Goal: Task Accomplishment & Management: Use online tool/utility

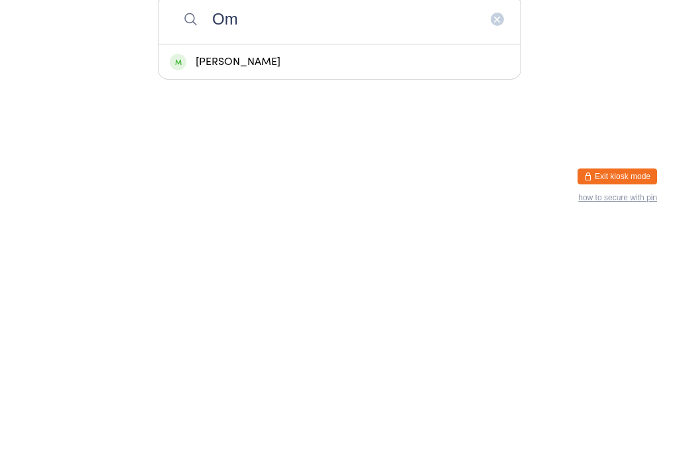
type input "Om"
click at [482, 292] on div "[PERSON_NAME]" at bounding box center [340, 301] width 340 height 18
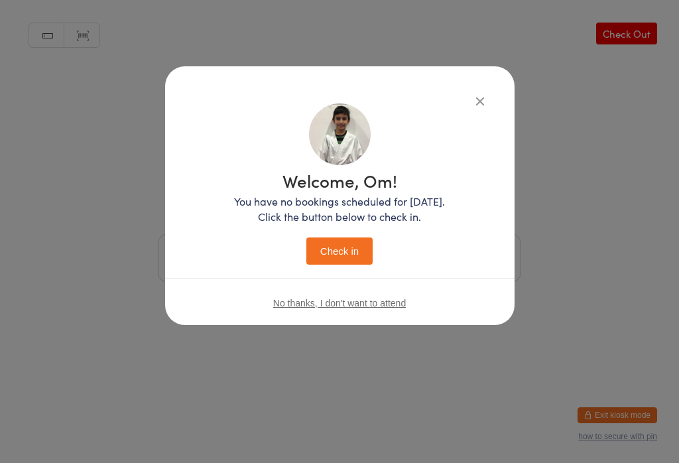
click at [358, 247] on button "Check in" at bounding box center [339, 250] width 66 height 27
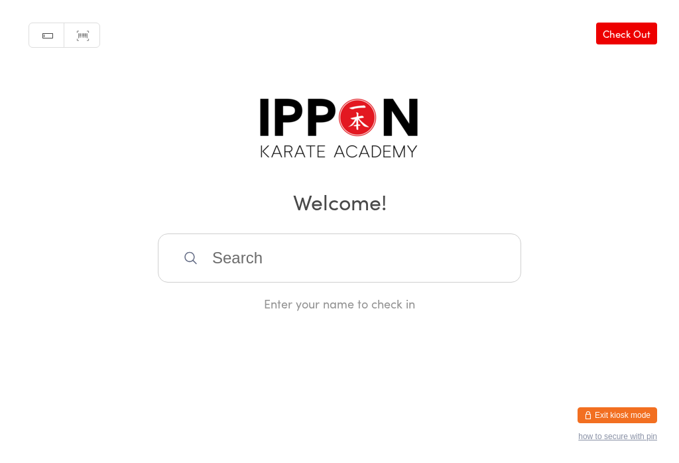
click at [346, 259] on input "search" at bounding box center [339, 257] width 363 height 49
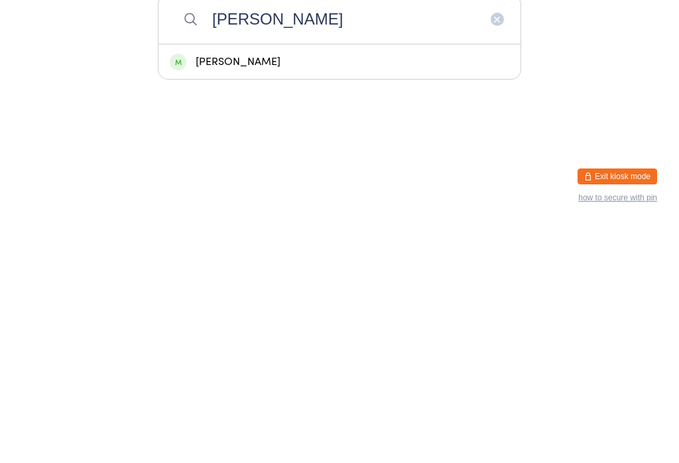
type input "[PERSON_NAME]"
click at [253, 292] on div "[PERSON_NAME]" at bounding box center [340, 301] width 340 height 18
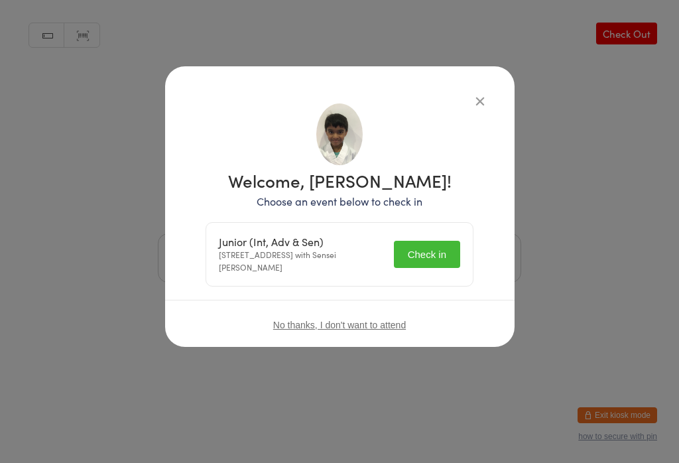
click at [421, 268] on button "Check in" at bounding box center [427, 254] width 66 height 27
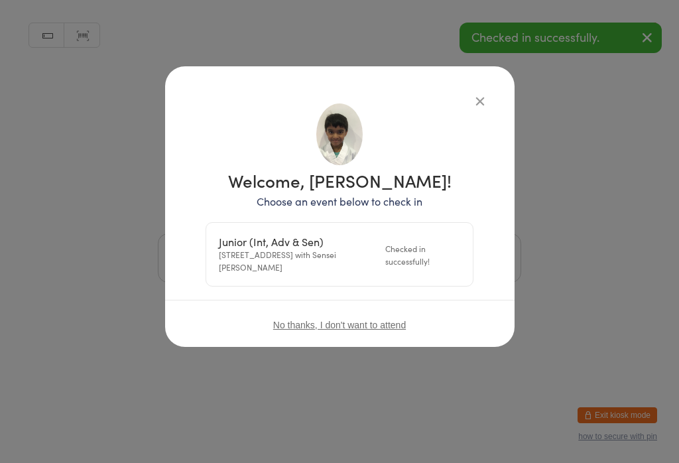
click at [426, 249] on div "Checked in successfully!" at bounding box center [422, 254] width 75 height 25
click at [472, 105] on div "Manual search Scanner input Check Out Welcome! Enter your name to check in" at bounding box center [339, 156] width 679 height 312
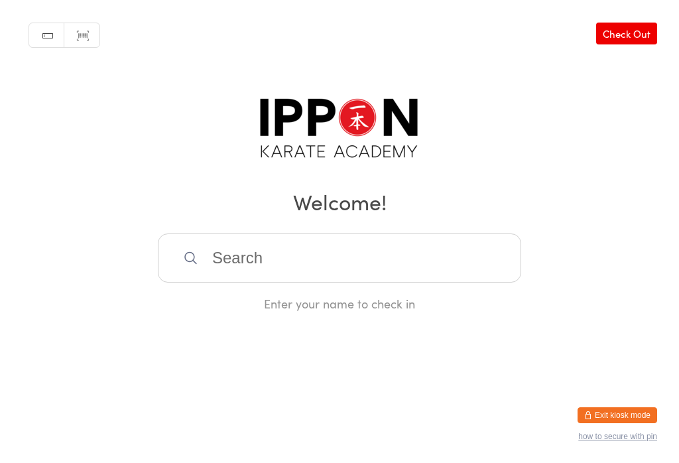
click at [431, 263] on input "search" at bounding box center [339, 257] width 363 height 49
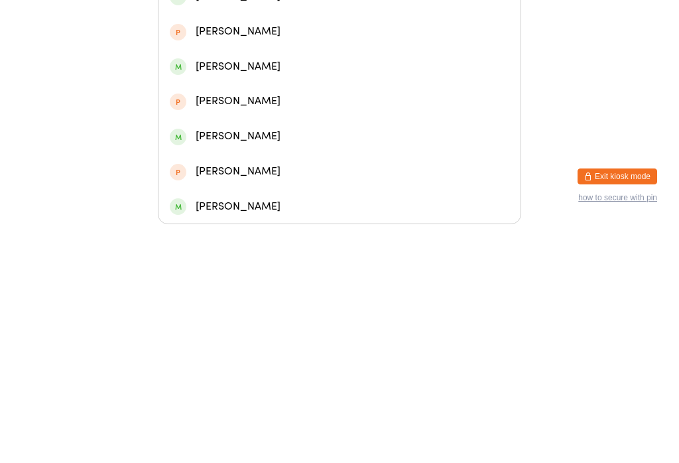
type input "Brayden"
click at [281, 226] on div "[PERSON_NAME] Yat So" at bounding box center [340, 235] width 340 height 18
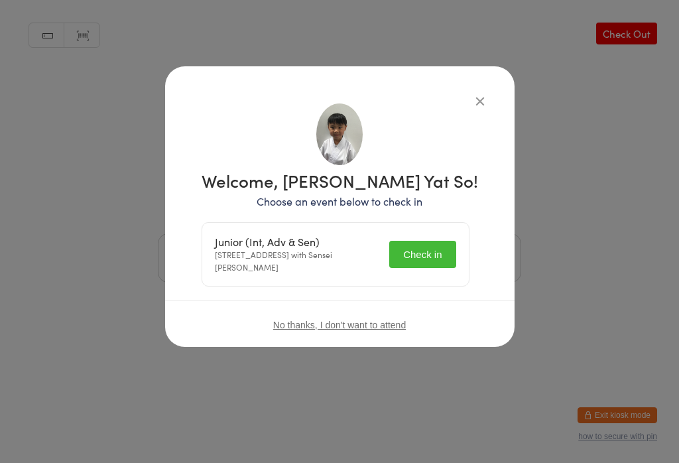
click at [421, 241] on button "Check in" at bounding box center [422, 254] width 66 height 27
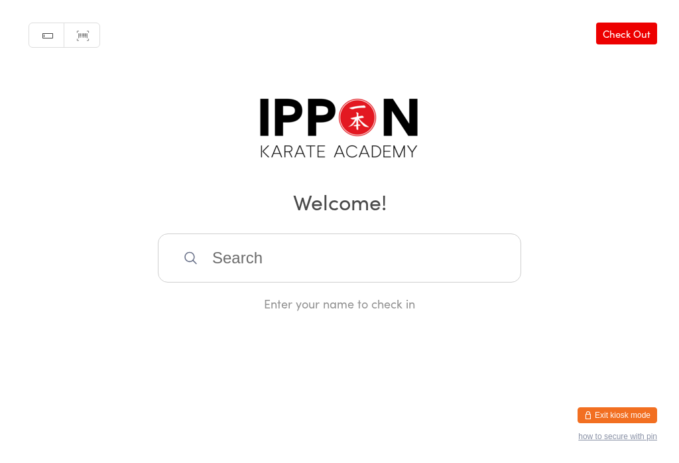
click at [307, 253] on input "search" at bounding box center [339, 257] width 363 height 49
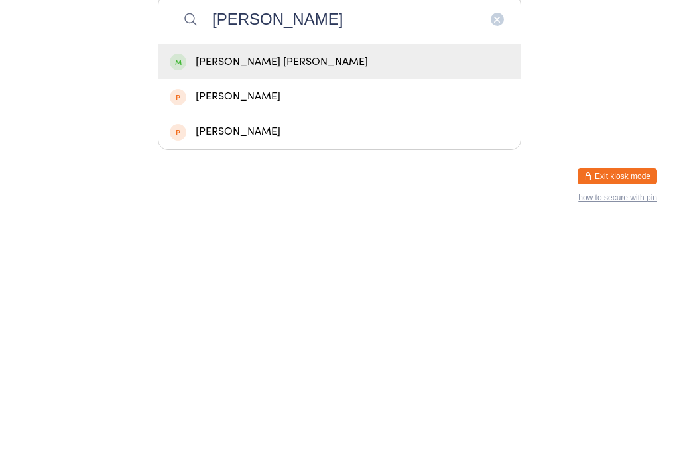
type input "[PERSON_NAME]"
click at [216, 292] on div "[PERSON_NAME] [PERSON_NAME]" at bounding box center [340, 301] width 340 height 18
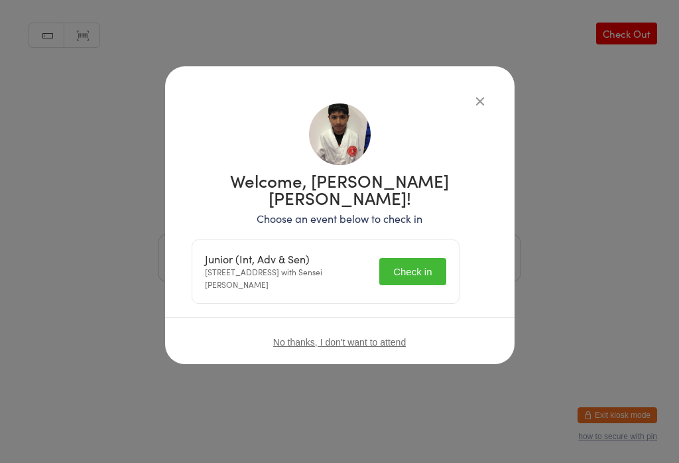
click at [419, 258] on button "Check in" at bounding box center [412, 271] width 66 height 27
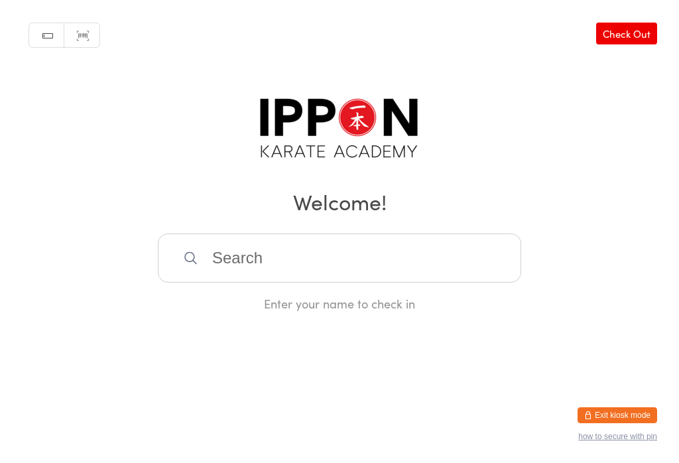
click at [403, 258] on input "search" at bounding box center [339, 257] width 363 height 49
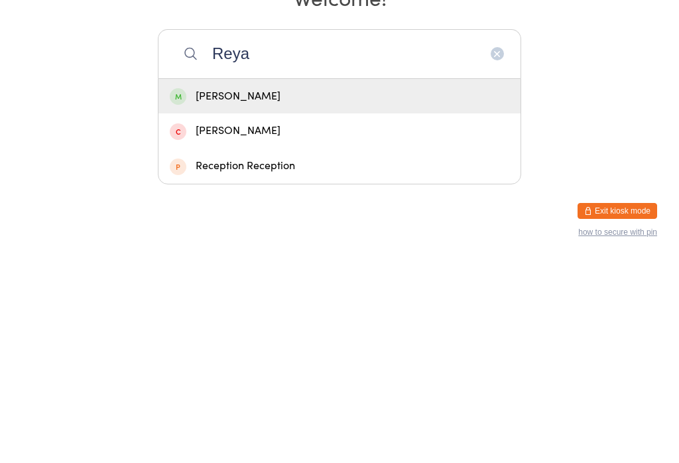
type input "Reya"
click at [241, 292] on div "[PERSON_NAME]" at bounding box center [340, 301] width 340 height 18
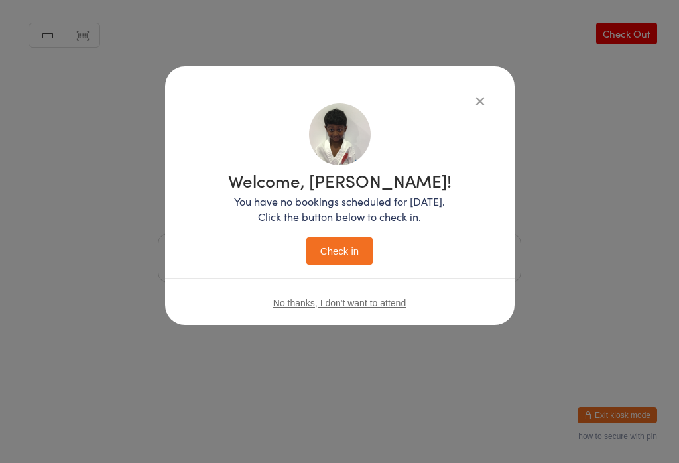
click at [352, 242] on button "Check in" at bounding box center [339, 250] width 66 height 27
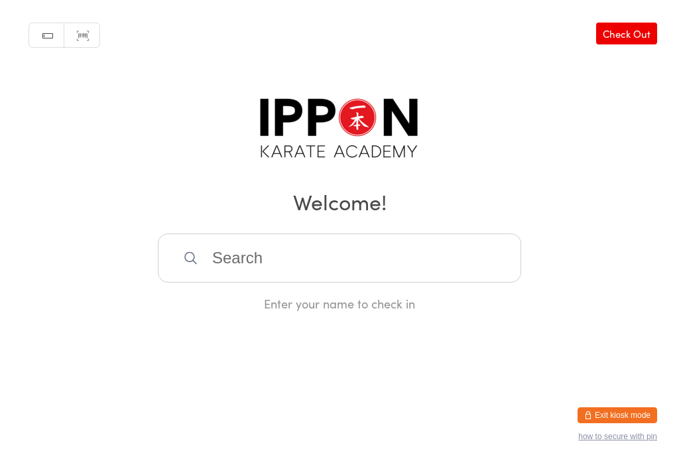
click at [246, 261] on input "search" at bounding box center [339, 257] width 363 height 49
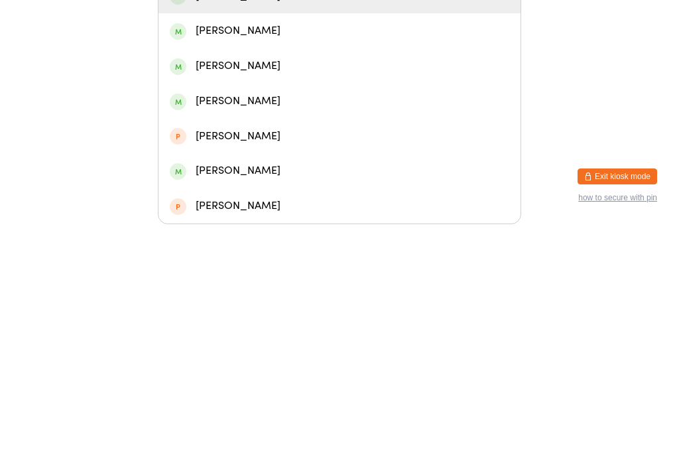
type input "[PERSON_NAME]"
click at [270, 261] on div "[PERSON_NAME]" at bounding box center [340, 270] width 340 height 18
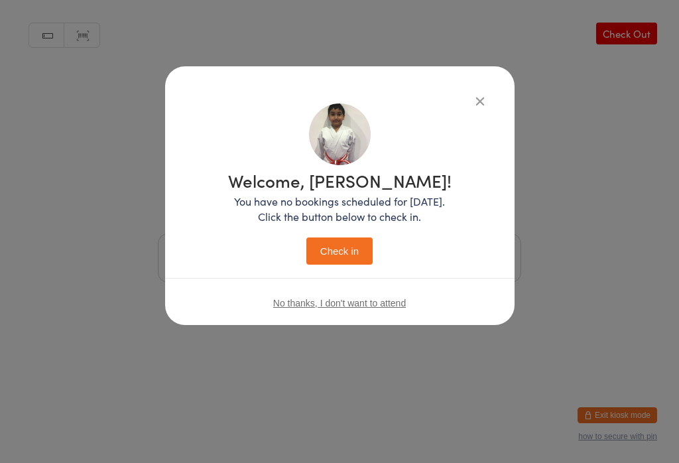
click at [356, 259] on button "Check in" at bounding box center [339, 250] width 66 height 27
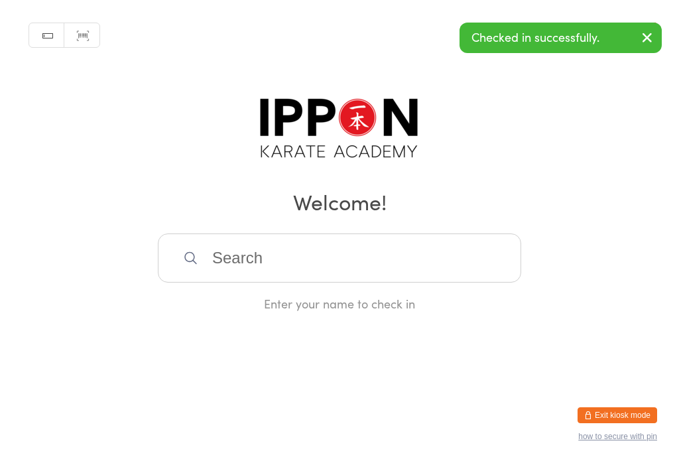
click at [463, 269] on input "search" at bounding box center [339, 257] width 363 height 49
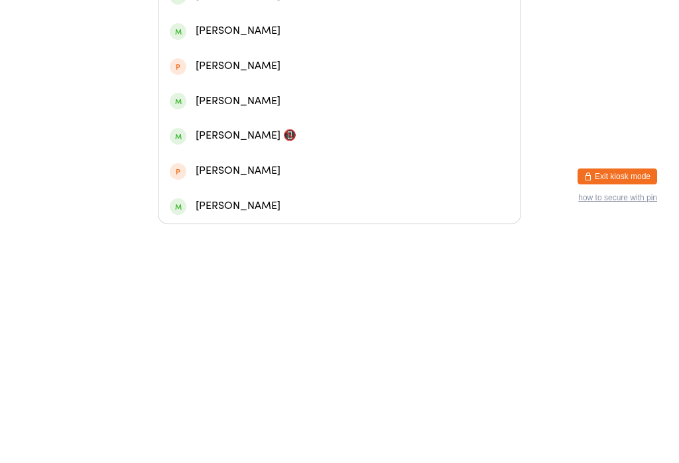
type input "Ayaan"
click at [200, 182] on div "[PERSON_NAME]" at bounding box center [340, 199] width 362 height 35
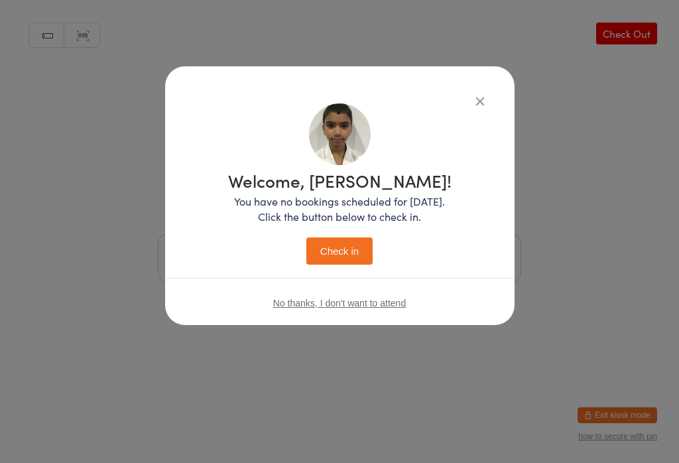
click at [358, 246] on button "Check in" at bounding box center [339, 250] width 66 height 27
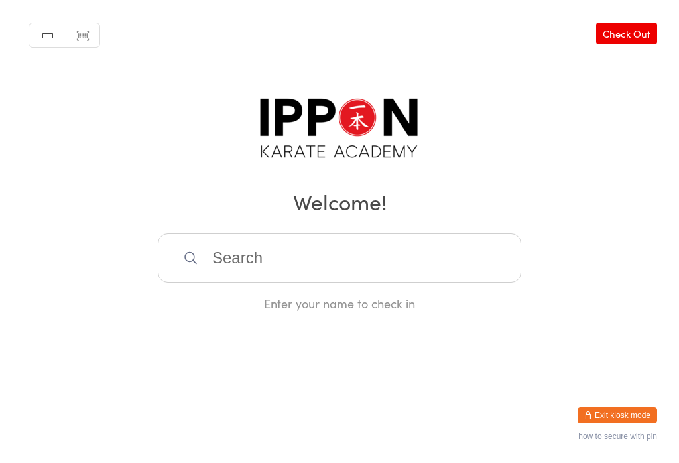
click at [488, 243] on input "search" at bounding box center [339, 257] width 363 height 49
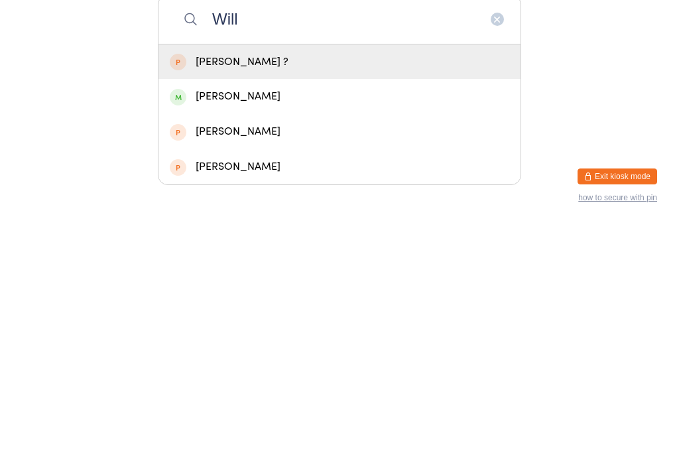
type input "Will"
click at [299, 326] on div "[PERSON_NAME]" at bounding box center [340, 335] width 340 height 18
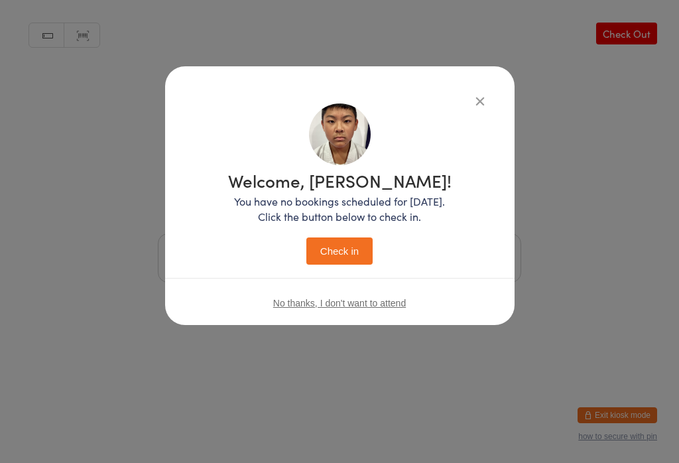
click at [337, 245] on button "Check in" at bounding box center [339, 250] width 66 height 27
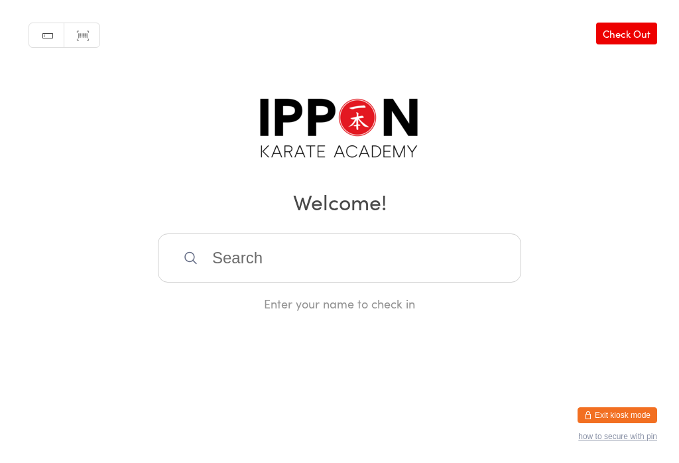
click at [252, 239] on input "search" at bounding box center [339, 257] width 363 height 49
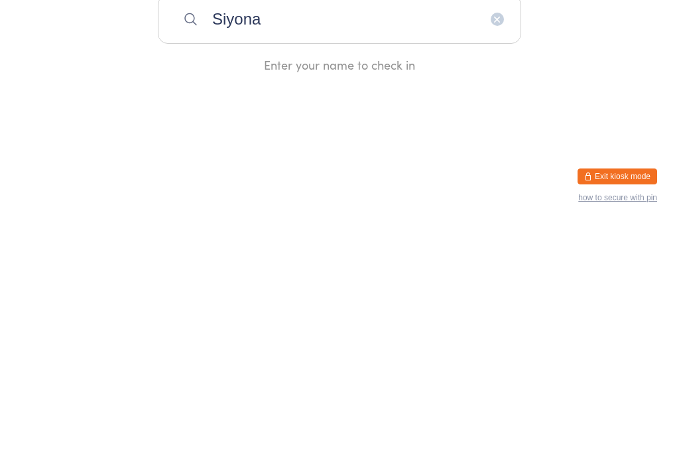
type input "Siyona"
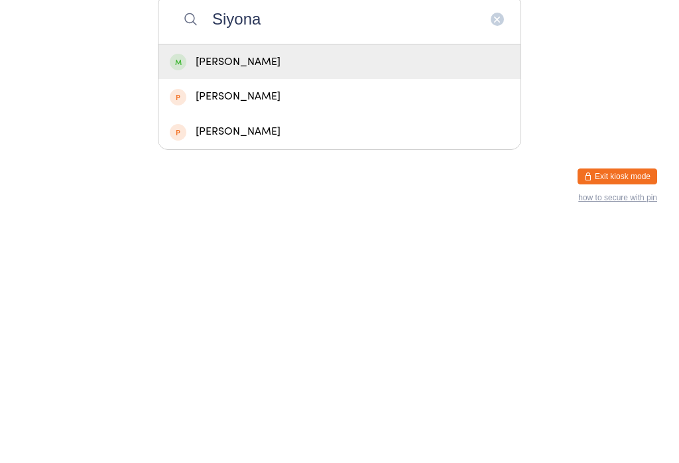
click at [288, 292] on div "[PERSON_NAME]" at bounding box center [340, 301] width 340 height 18
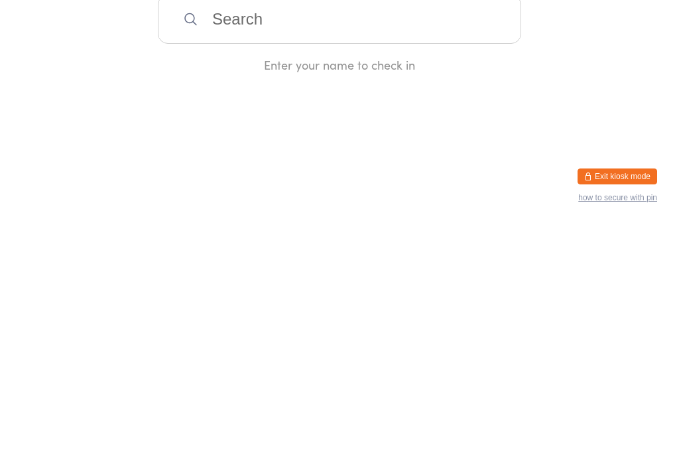
click at [285, 295] on div "Enter your name to check in" at bounding box center [339, 303] width 363 height 17
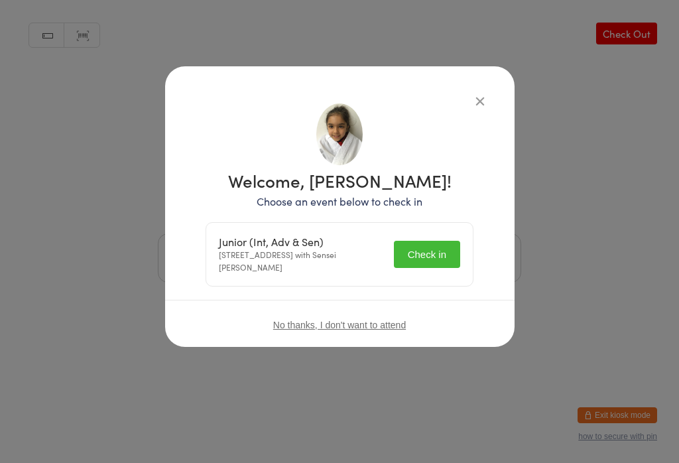
click at [430, 260] on button "Check in" at bounding box center [427, 254] width 66 height 27
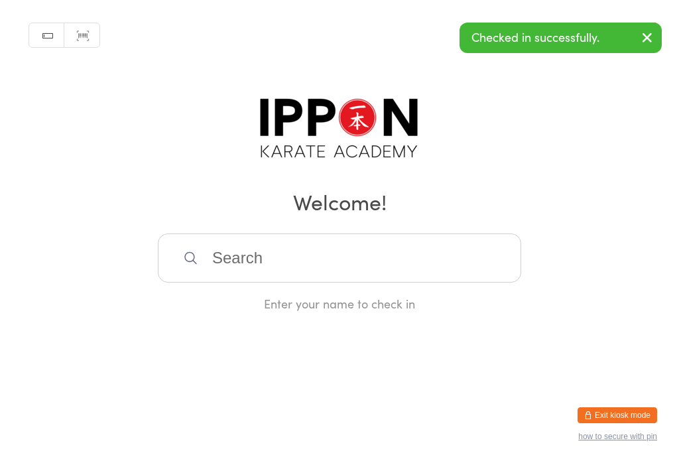
click at [485, 99] on div "Manual search Scanner input Check Out Welcome! Enter your name to check in" at bounding box center [339, 156] width 679 height 312
click at [221, 257] on input "search" at bounding box center [339, 257] width 363 height 49
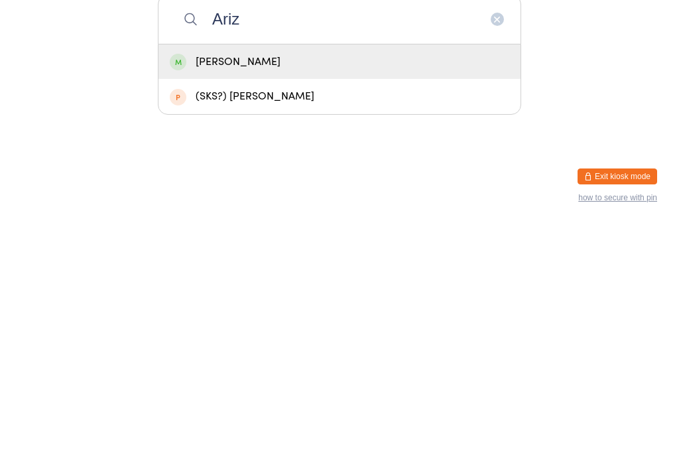
type input "Ariz"
click at [215, 292] on div "[PERSON_NAME]" at bounding box center [340, 301] width 340 height 18
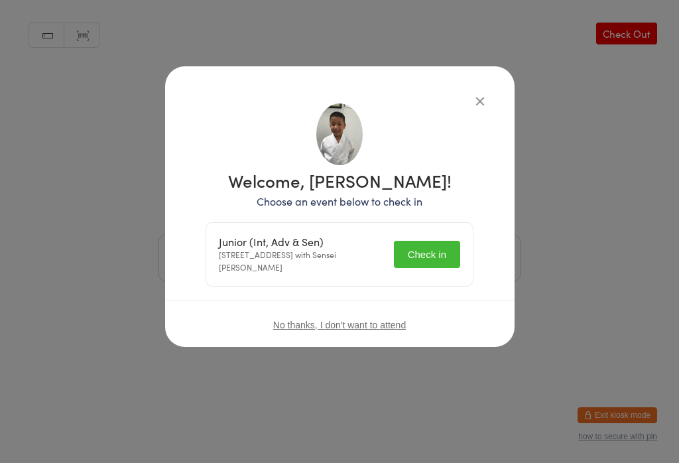
click at [434, 265] on button "Check in" at bounding box center [427, 254] width 66 height 27
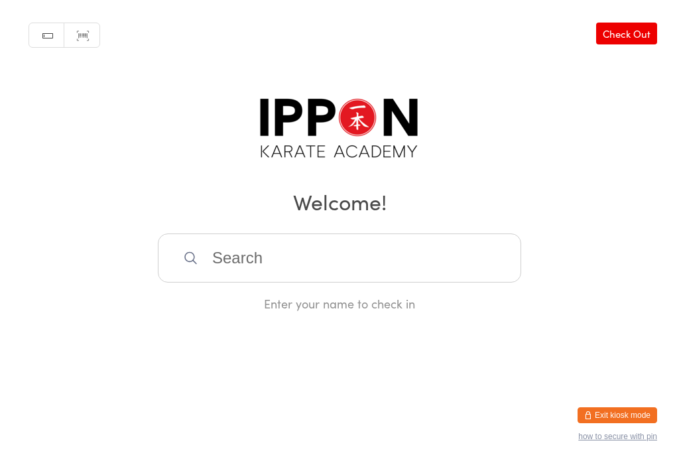
click at [314, 260] on input "search" at bounding box center [339, 257] width 363 height 49
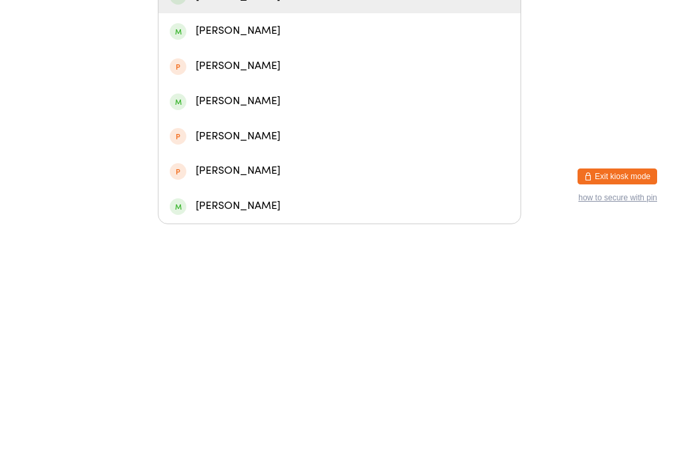
type input "[PERSON_NAME]"
click at [293, 226] on div "[PERSON_NAME]" at bounding box center [340, 235] width 340 height 18
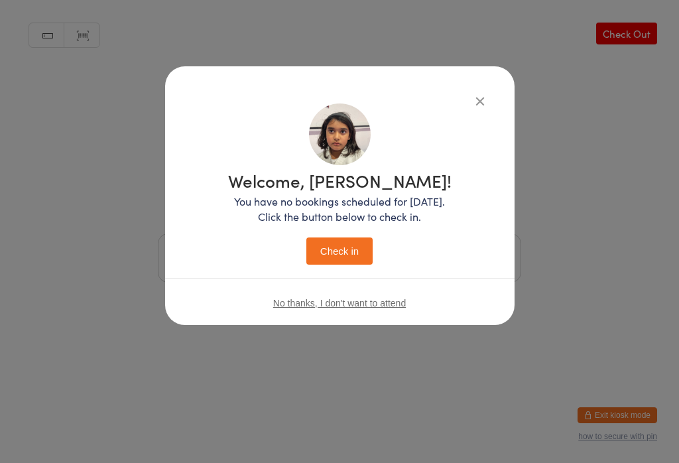
click at [346, 242] on button "Check in" at bounding box center [339, 250] width 66 height 27
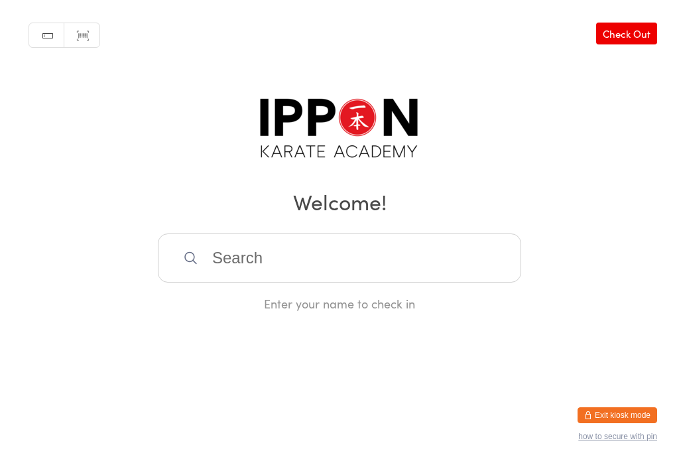
click at [306, 271] on input "search" at bounding box center [339, 257] width 363 height 49
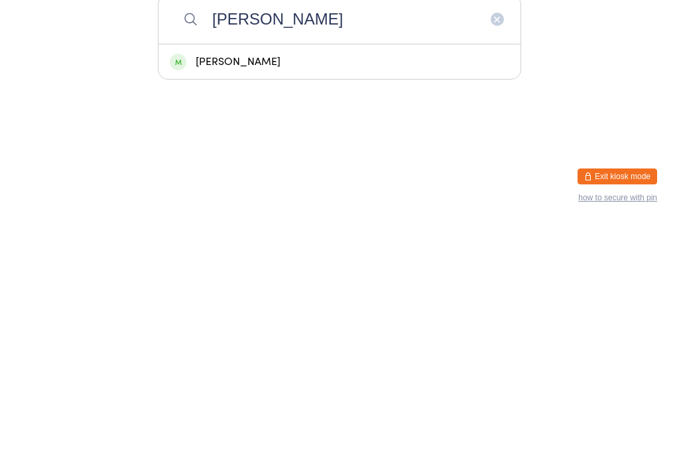
type input "[PERSON_NAME]"
click at [352, 292] on div "[PERSON_NAME]" at bounding box center [340, 301] width 340 height 18
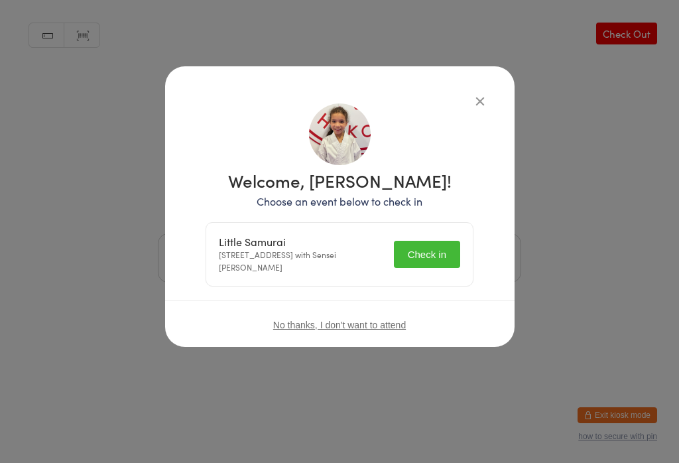
click at [436, 253] on button "Check in" at bounding box center [427, 254] width 66 height 27
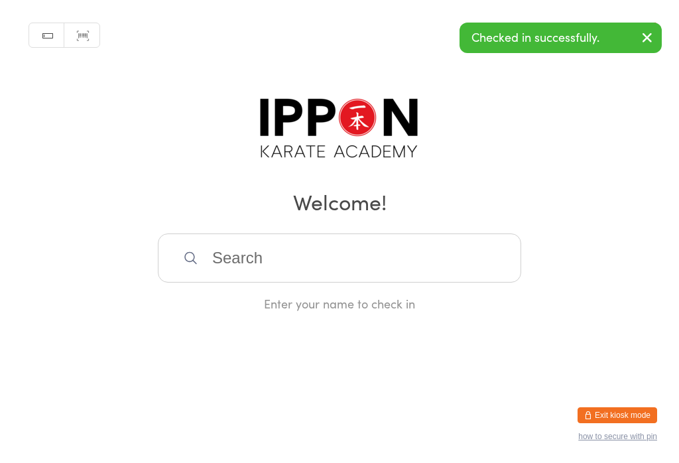
click at [330, 265] on input "search" at bounding box center [339, 257] width 363 height 49
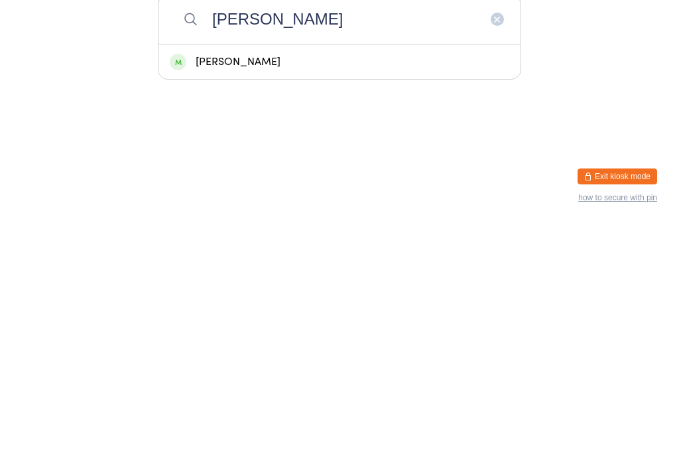
type input "[PERSON_NAME]"
click at [334, 292] on div "[PERSON_NAME]" at bounding box center [340, 301] width 340 height 18
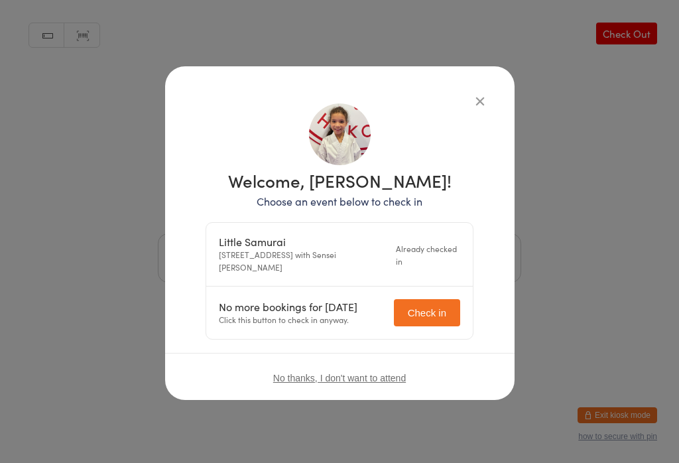
click at [434, 314] on button "Check in" at bounding box center [427, 312] width 66 height 27
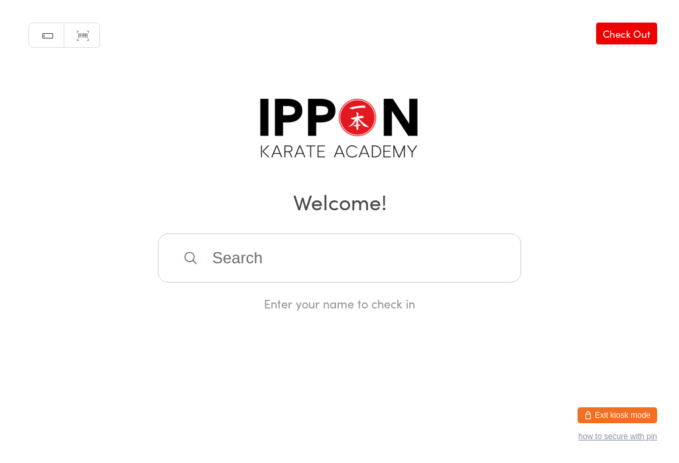
click at [199, 261] on input "search" at bounding box center [339, 257] width 363 height 49
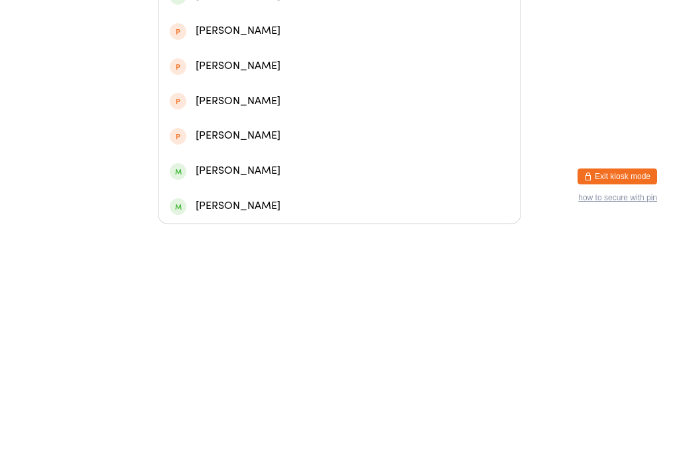
type input "[PERSON_NAME]"
click at [251, 226] on div "[PERSON_NAME]" at bounding box center [340, 235] width 340 height 18
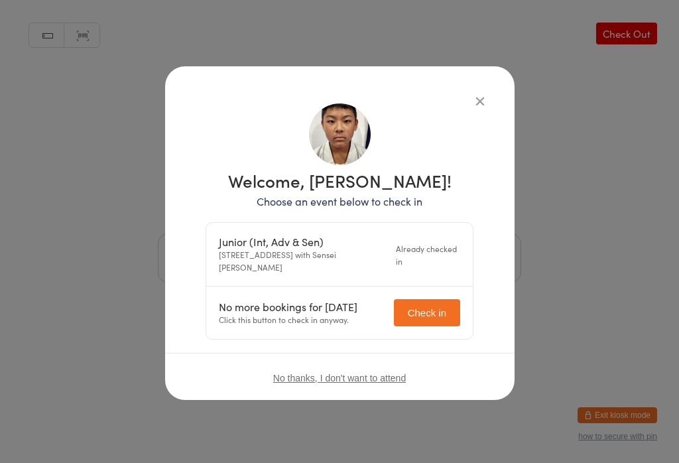
click at [437, 307] on button "Check in" at bounding box center [427, 312] width 66 height 27
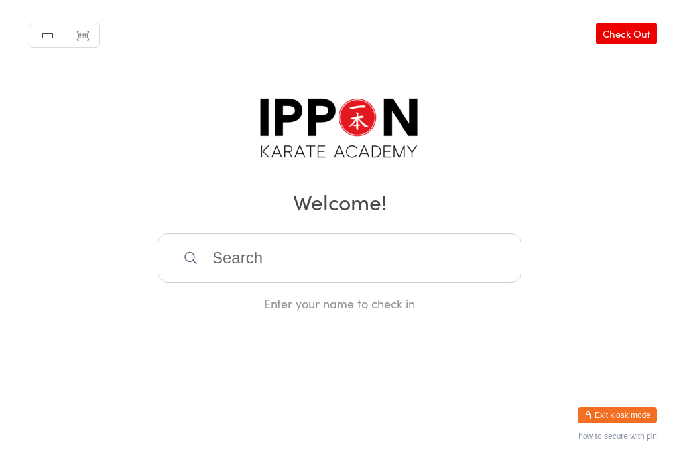
click at [409, 273] on input "search" at bounding box center [339, 257] width 363 height 49
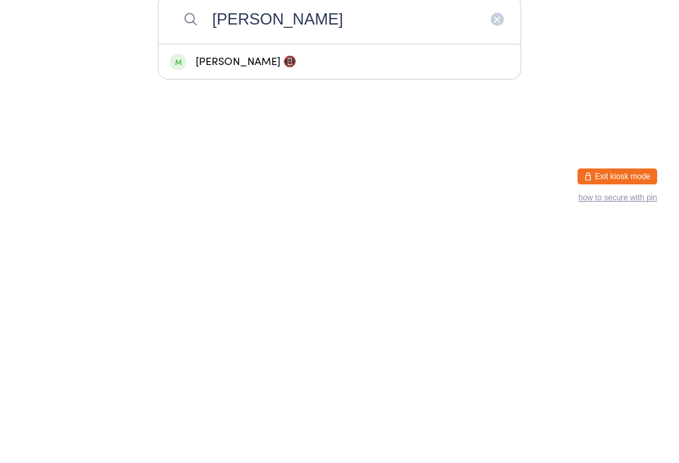
type input "[PERSON_NAME]"
click at [258, 283] on div "[PERSON_NAME] 📵" at bounding box center [340, 300] width 362 height 35
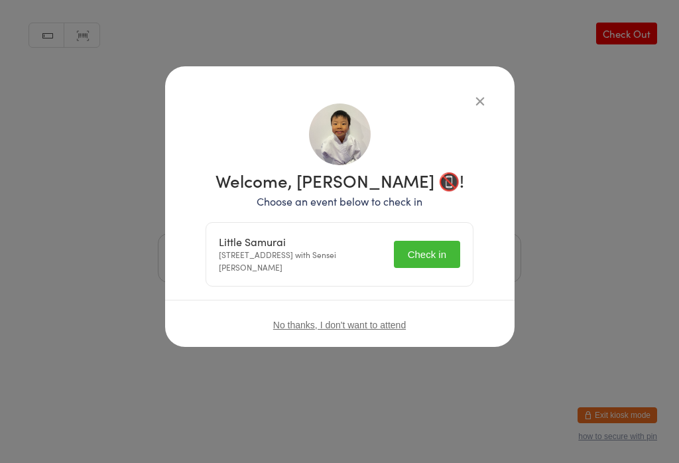
click at [442, 255] on button "Check in" at bounding box center [427, 254] width 66 height 27
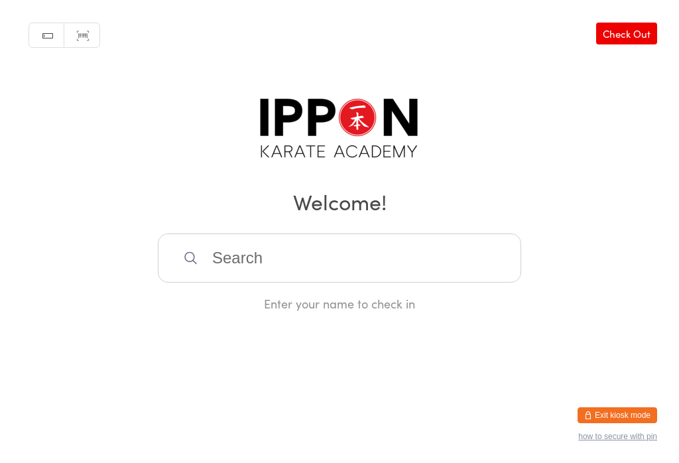
click at [329, 267] on input "search" at bounding box center [339, 257] width 363 height 49
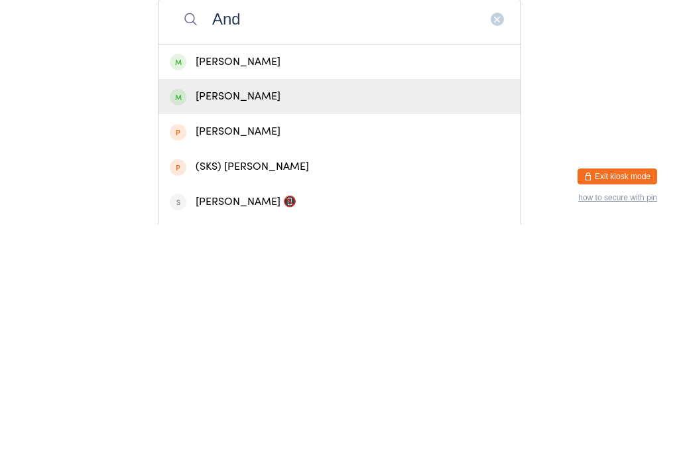
type input "And"
click at [294, 326] on div "[PERSON_NAME]" at bounding box center [340, 335] width 340 height 18
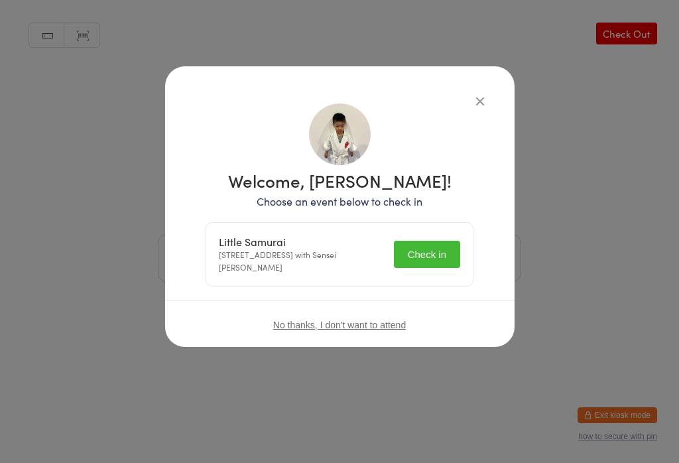
click at [432, 247] on button "Check in" at bounding box center [427, 254] width 66 height 27
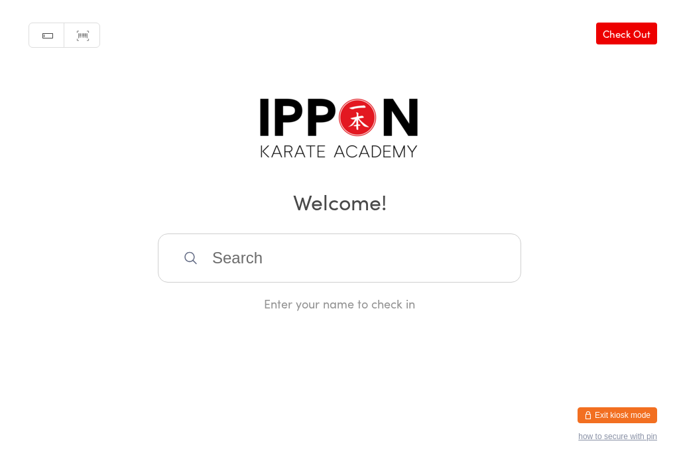
click at [294, 273] on input "search" at bounding box center [339, 257] width 363 height 49
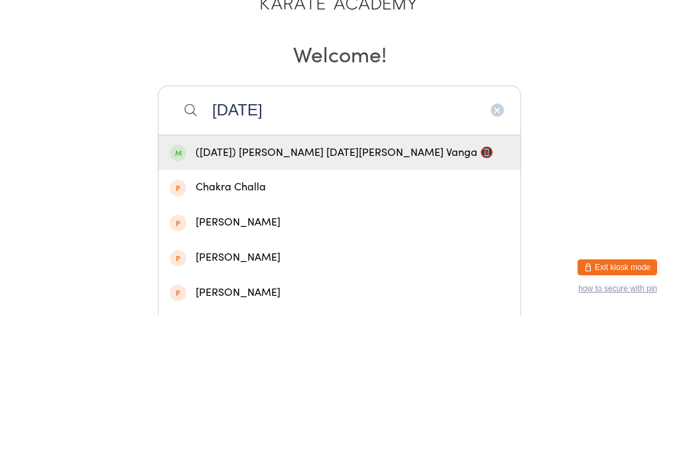
type input "Chaitra"
click at [369, 292] on div "(CHAITRA) Gnana Chaitra Reddy Vanga 📵" at bounding box center [340, 301] width 340 height 18
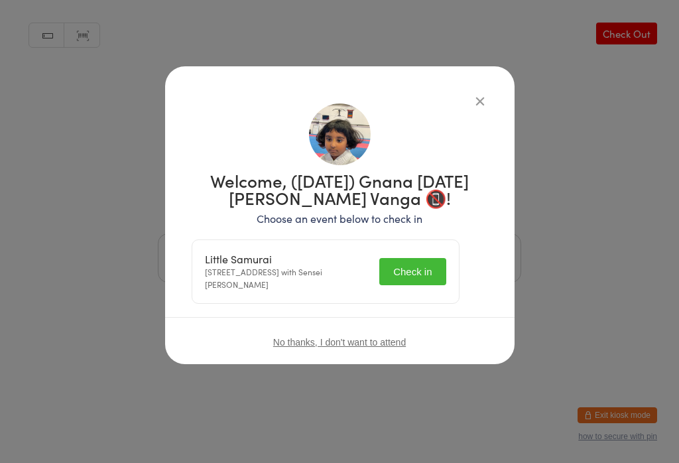
click at [424, 281] on button "Check in" at bounding box center [412, 271] width 66 height 27
